Goal: Check status: Check status

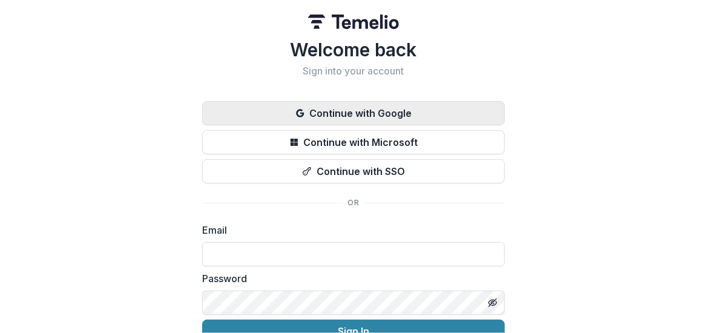
click at [377, 103] on button "Continue with Google" at bounding box center [353, 113] width 303 height 24
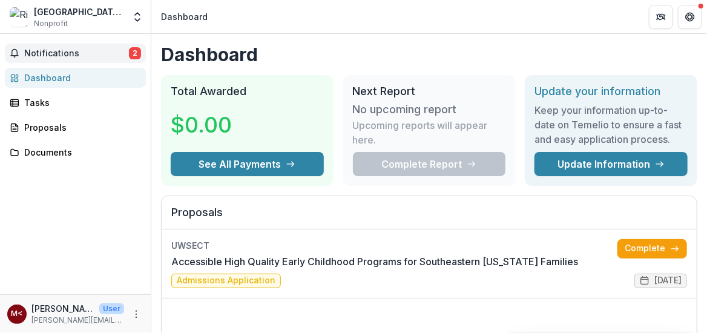
click at [76, 50] on span "Notifications" at bounding box center [76, 53] width 105 height 10
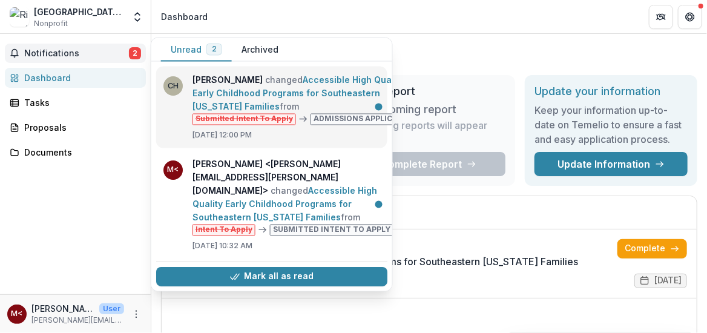
click at [283, 81] on link "Accessible High Quality Early Childhood Programs for Southeastern [US_STATE] Fa…" at bounding box center [298, 93] width 212 height 37
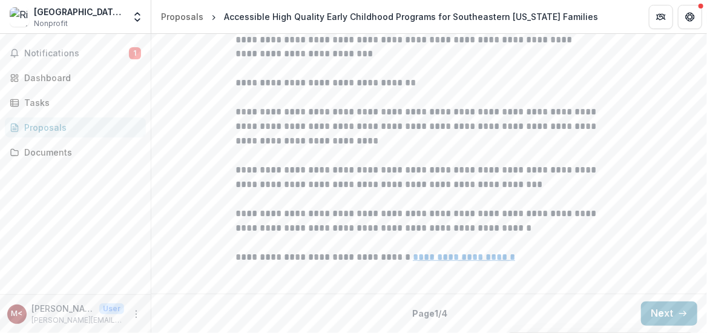
scroll to position [473, 0]
click at [664, 310] on button "Next" at bounding box center [669, 313] width 56 height 24
